Goal: Find specific page/section: Find specific page/section

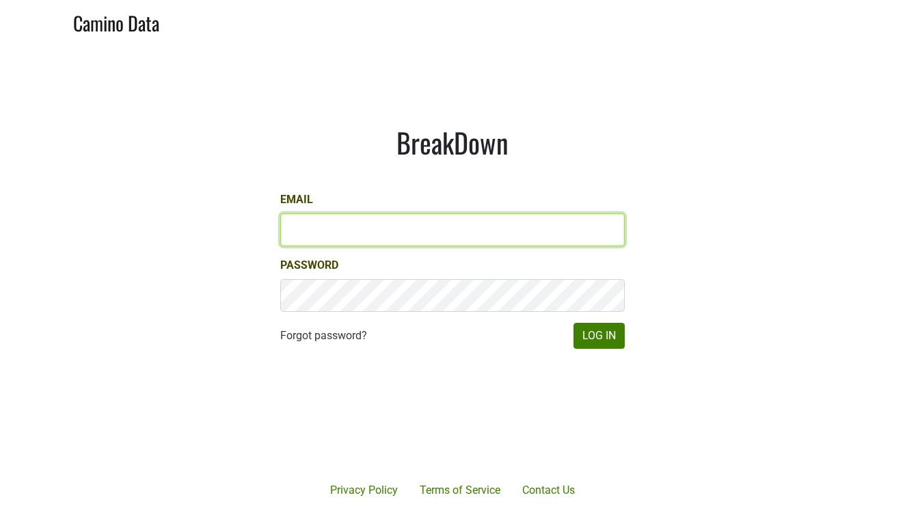
type input "[EMAIL_ADDRESS][DOMAIN_NAME]"
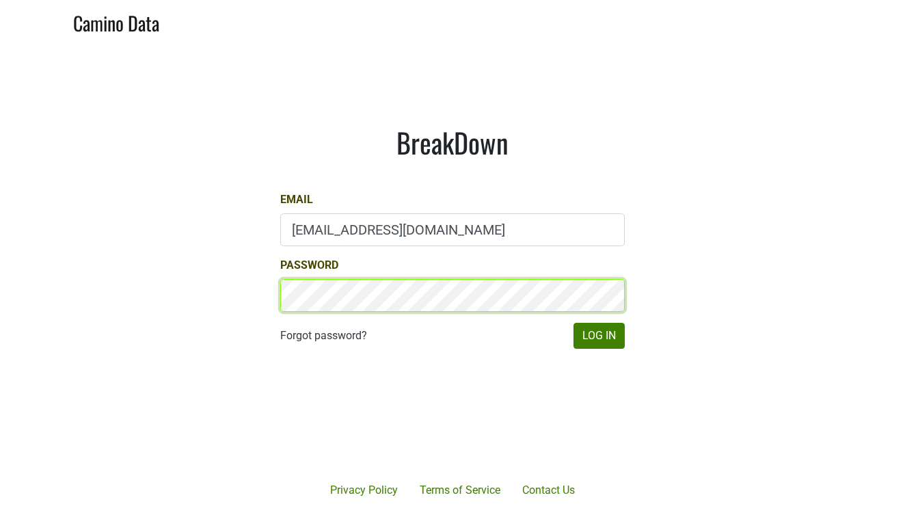
click at [599, 335] on button "Log In" at bounding box center [598, 336] width 51 height 26
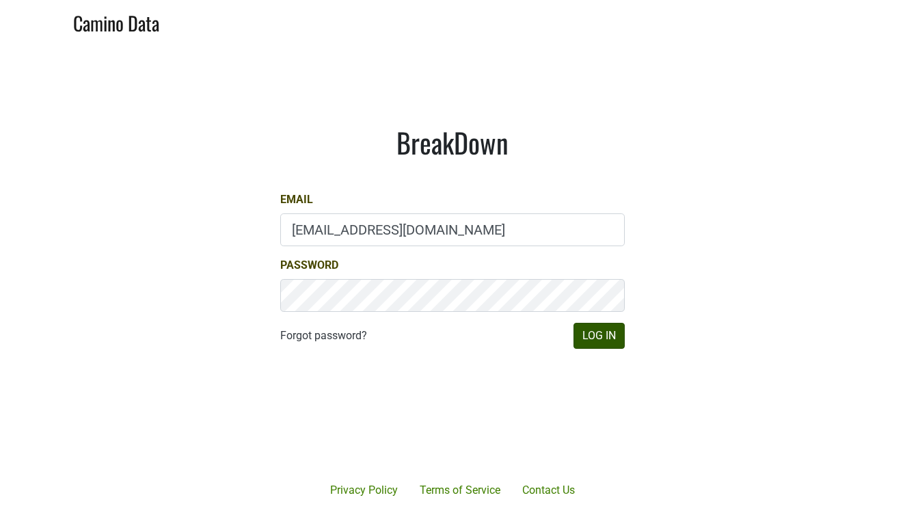
click at [605, 335] on button "Log In" at bounding box center [598, 336] width 51 height 26
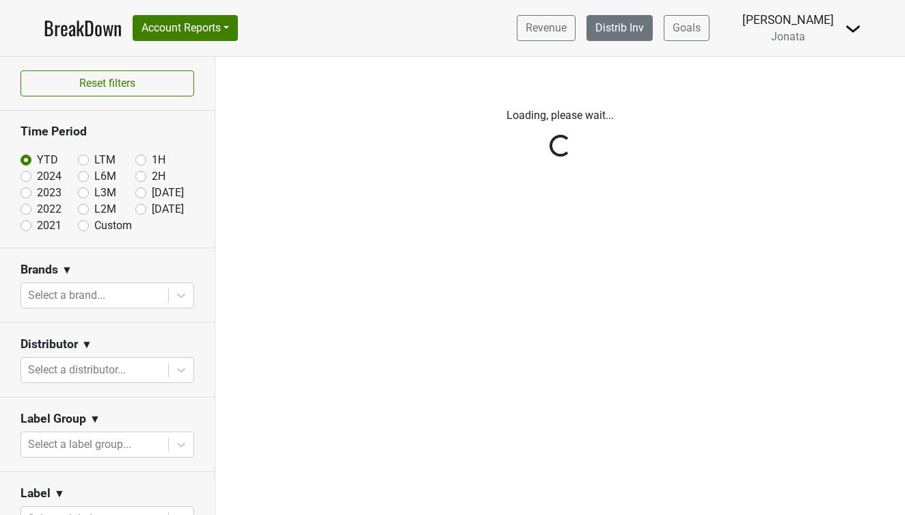
click at [653, 23] on link "Distrib Inv" at bounding box center [619, 28] width 66 height 26
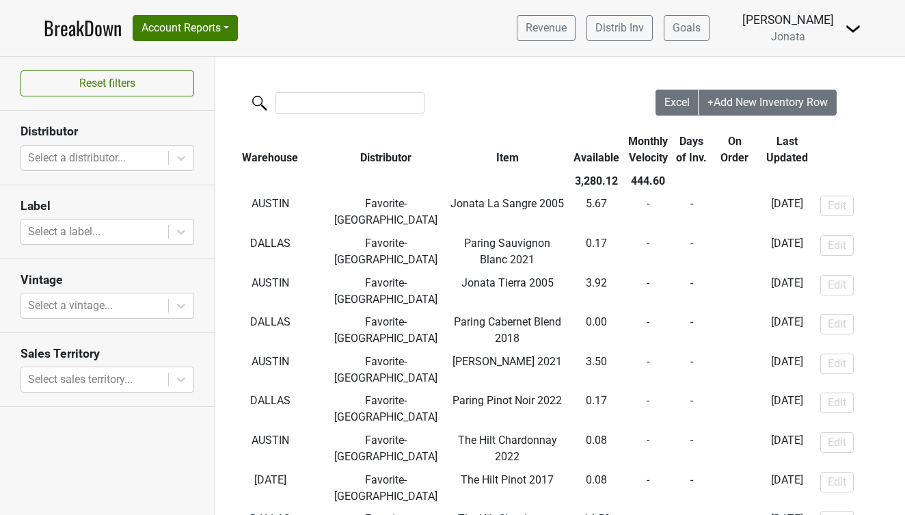
scroll to position [22, 0]
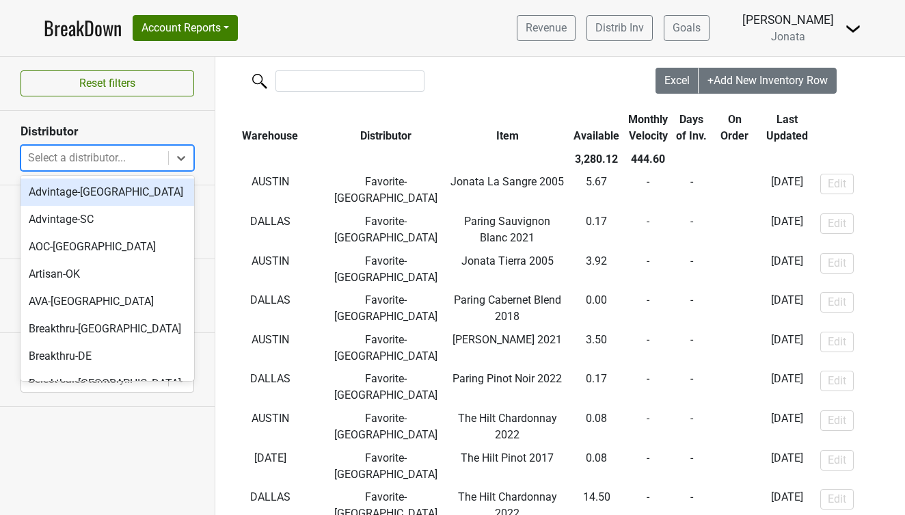
click at [135, 152] on div at bounding box center [94, 157] width 133 height 19
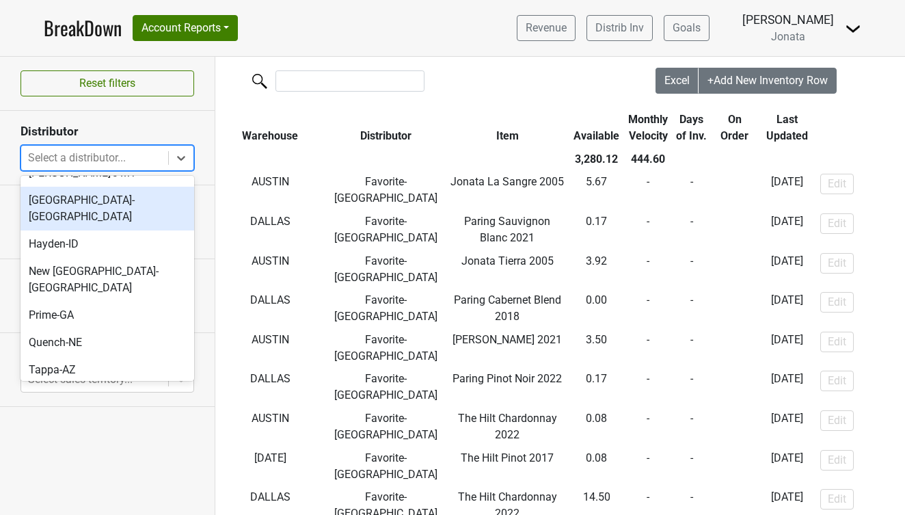
scroll to position [320, 0]
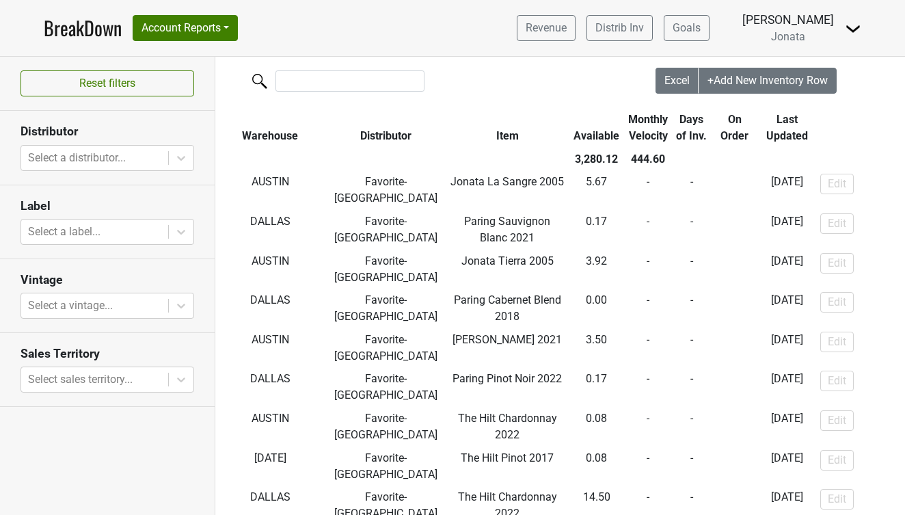
click at [95, 428] on div "Reset filters Distributor Select a distributor... Label Select a label... Vinta…" at bounding box center [107, 286] width 215 height 458
